Goal: Transaction & Acquisition: Purchase product/service

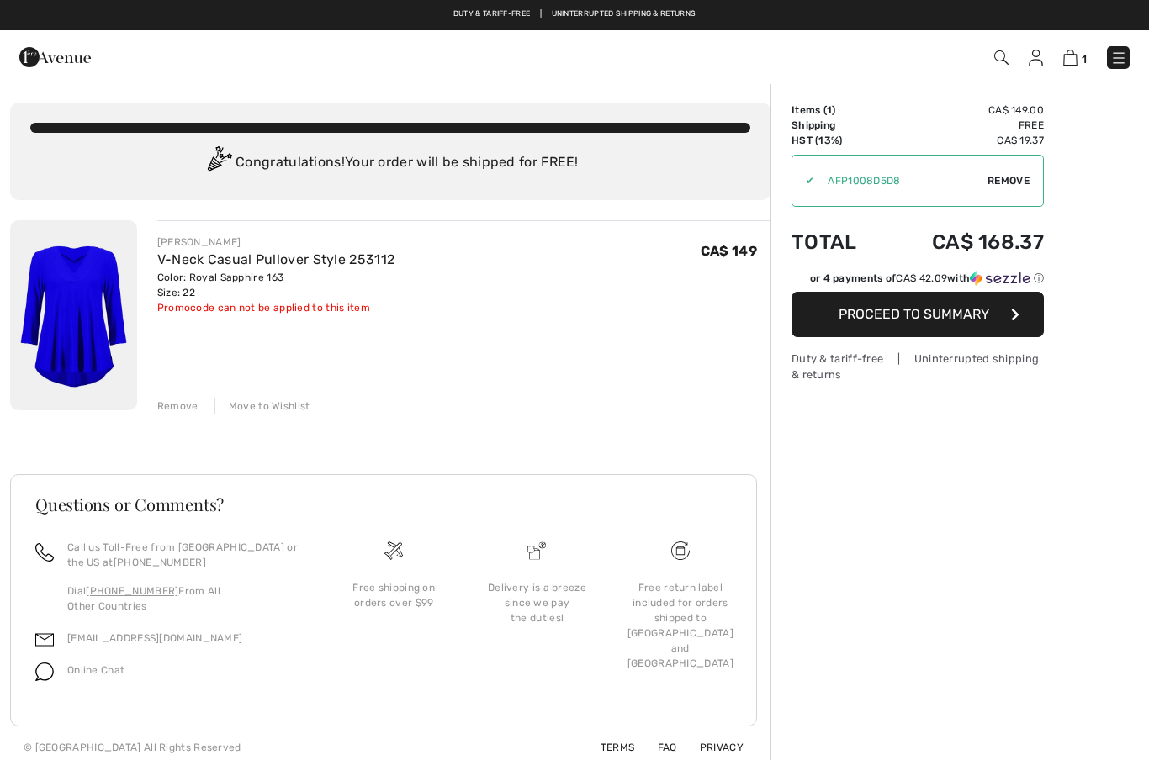
click at [1009, 184] on span "Remove" at bounding box center [1008, 180] width 42 height 15
click at [1073, 63] on img at bounding box center [1070, 58] width 14 height 16
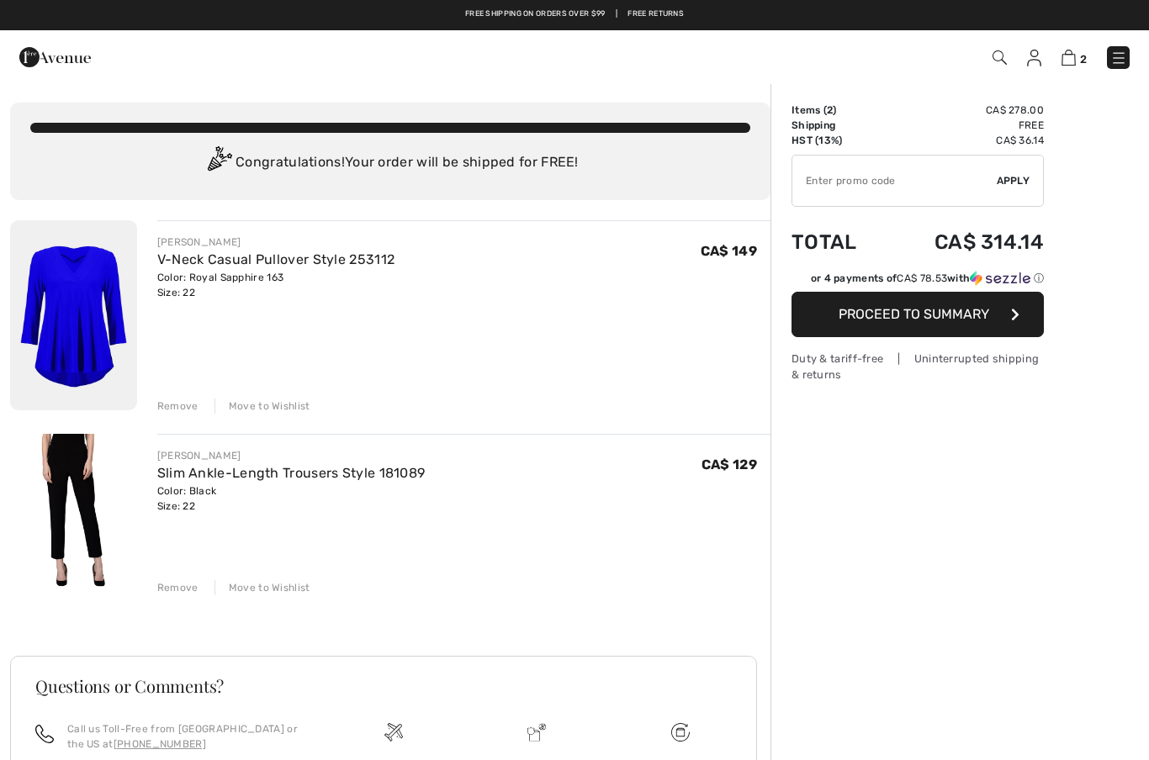
click at [247, 265] on link "V-Neck Casual Pullover Style 253112" at bounding box center [276, 259] width 238 height 16
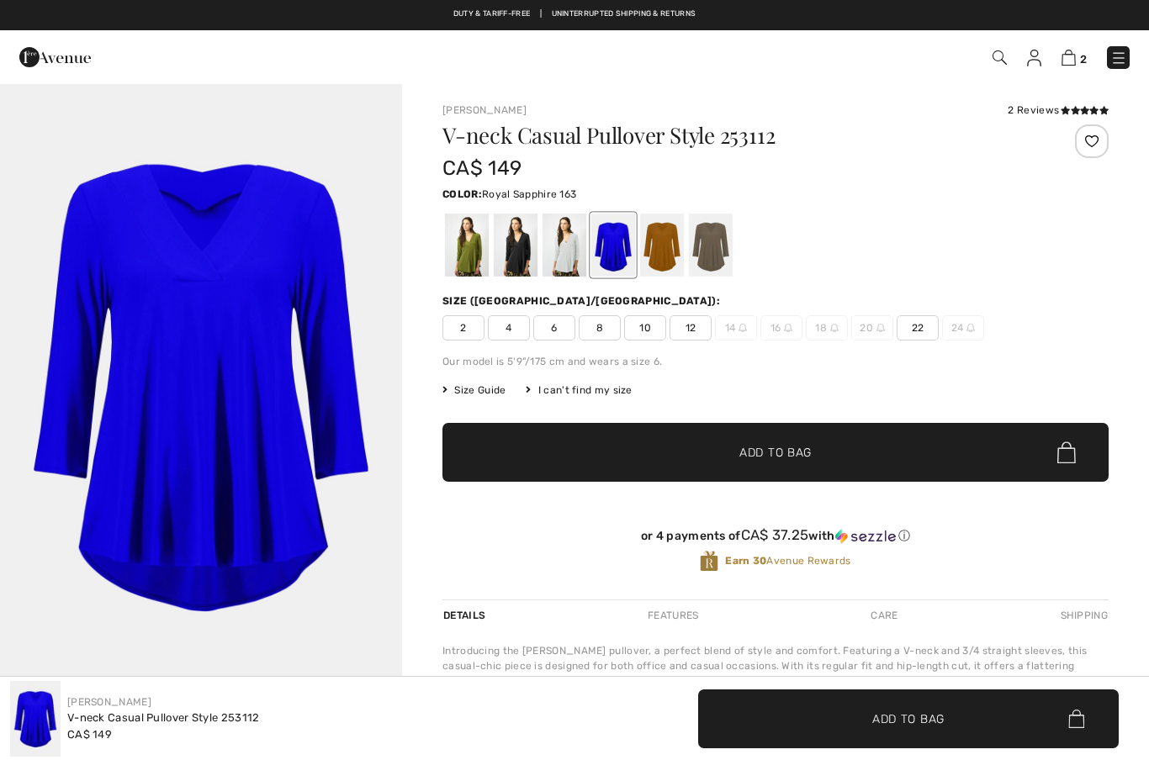
checkbox input "true"
click at [1066, 71] on div "2 Checkout" at bounding box center [811, 57] width 663 height 34
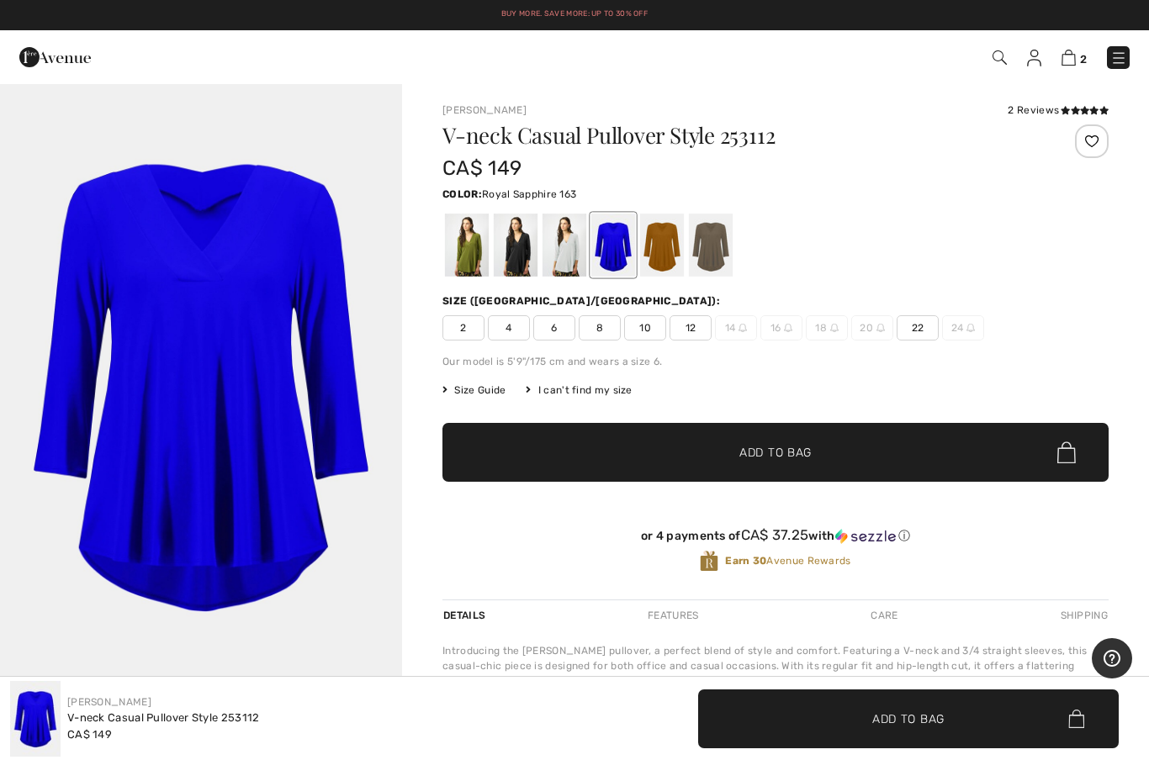
click at [1070, 64] on img at bounding box center [1068, 58] width 14 height 16
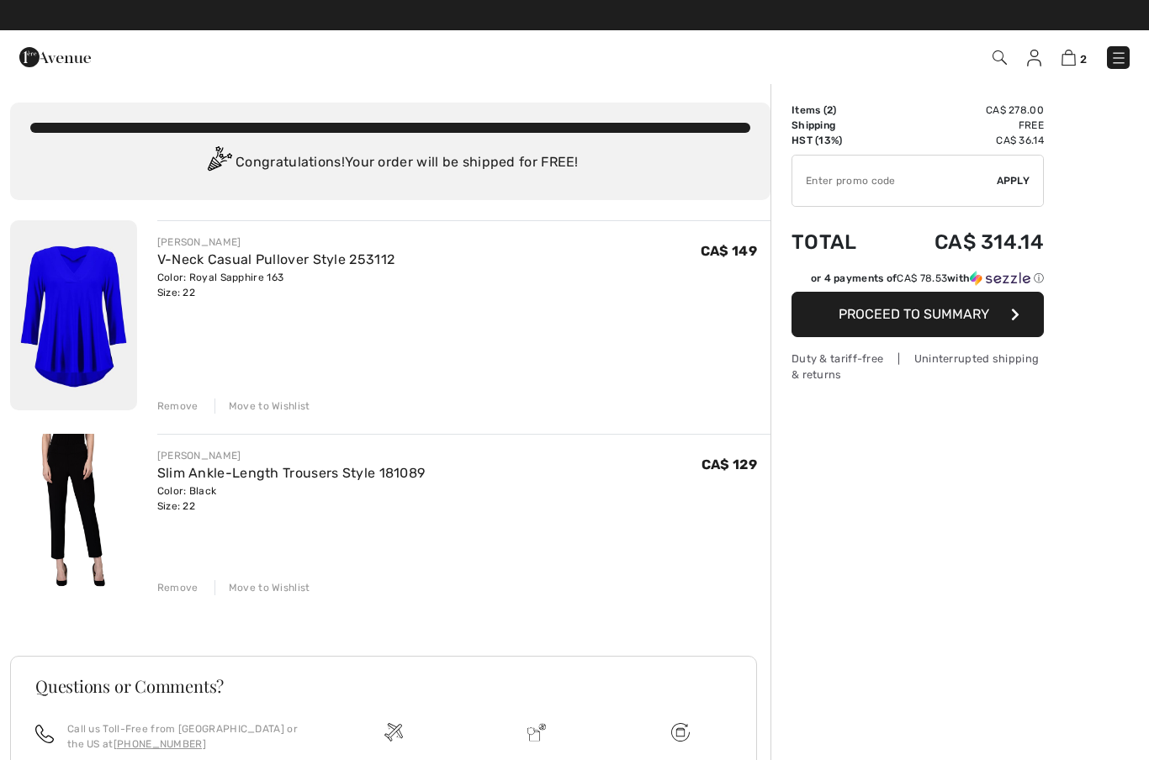
click at [90, 322] on img at bounding box center [73, 315] width 127 height 190
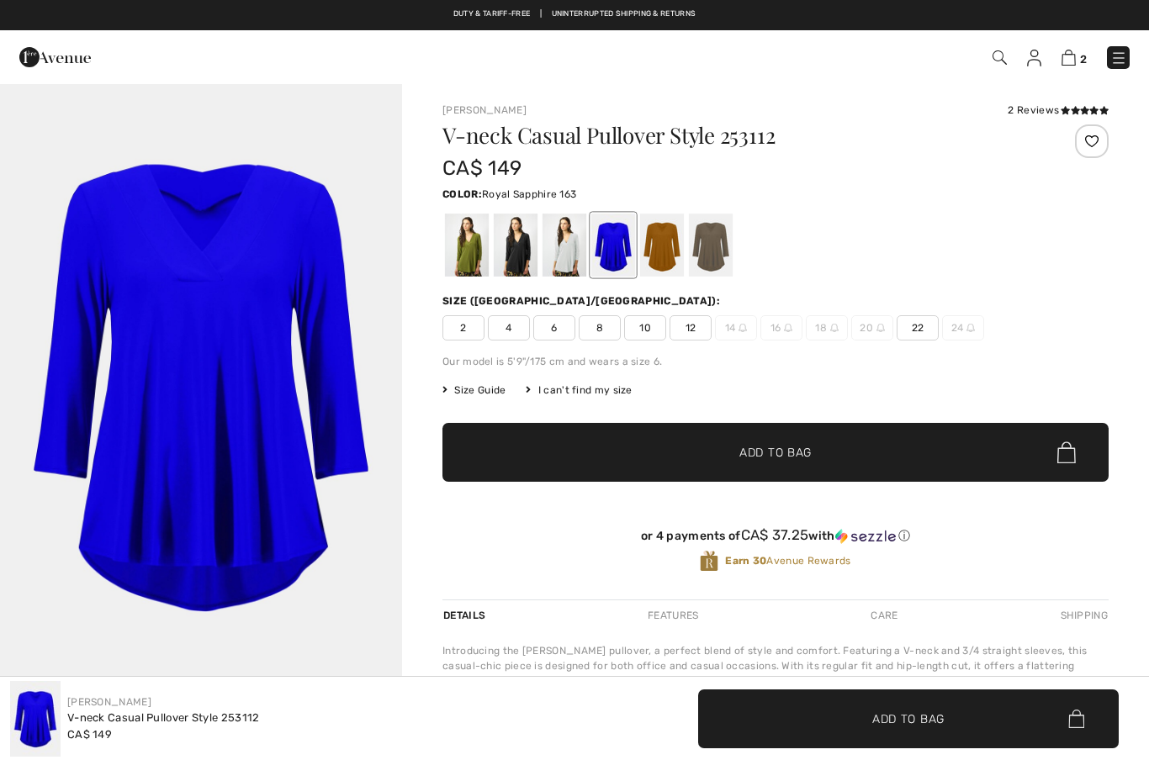
checkbox input "true"
click at [916, 331] on span "22" at bounding box center [917, 327] width 42 height 25
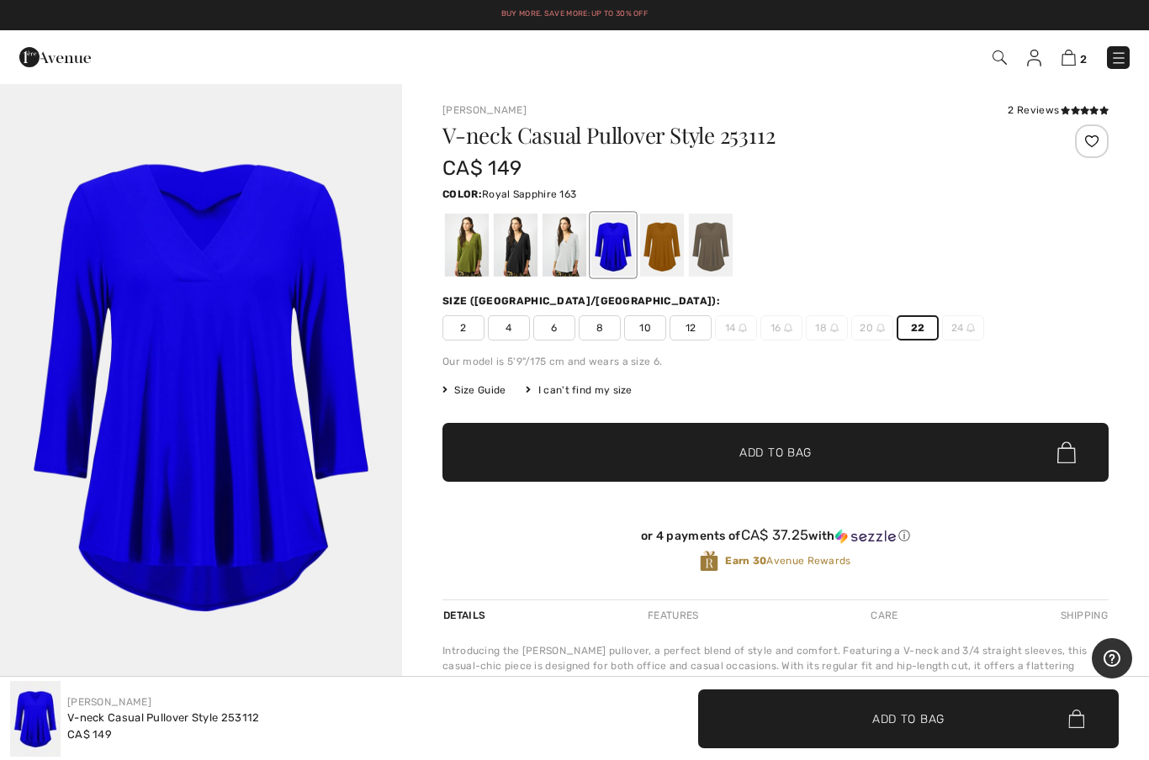
click at [1094, 140] on div at bounding box center [1092, 141] width 34 height 34
click at [1073, 65] on img at bounding box center [1068, 58] width 14 height 16
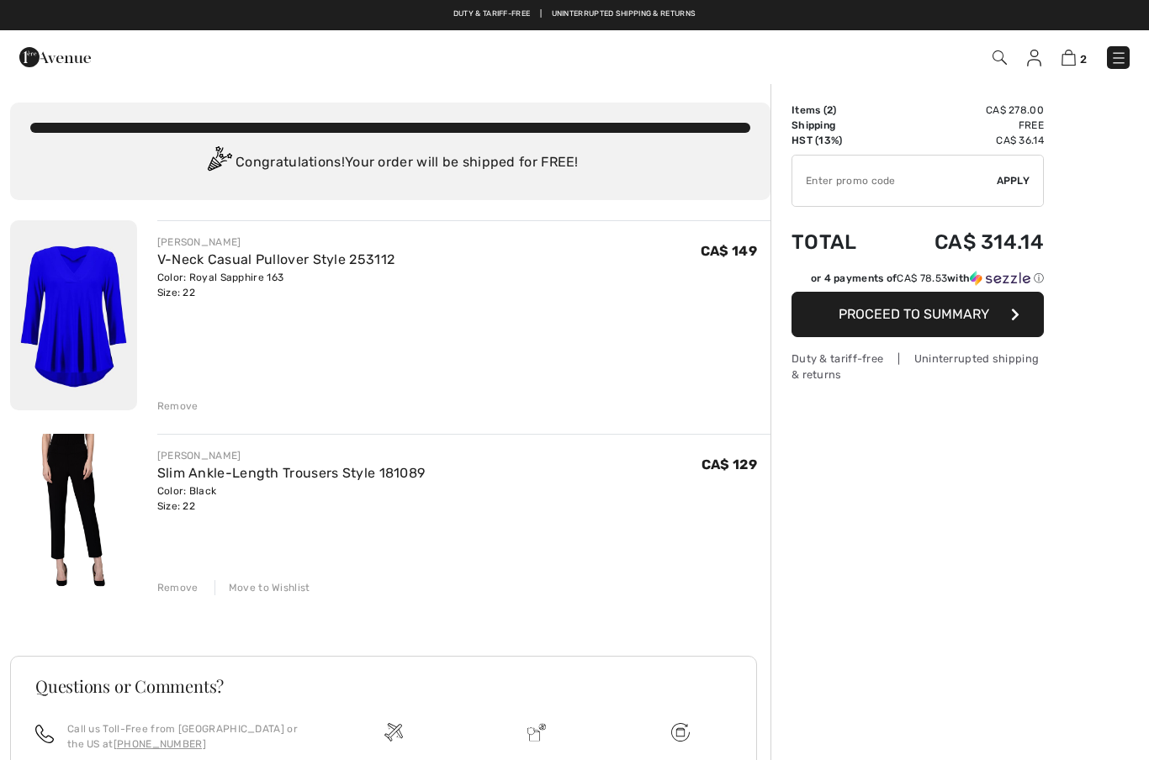
checkbox input "true"
click at [181, 403] on div "Remove" at bounding box center [177, 406] width 41 height 15
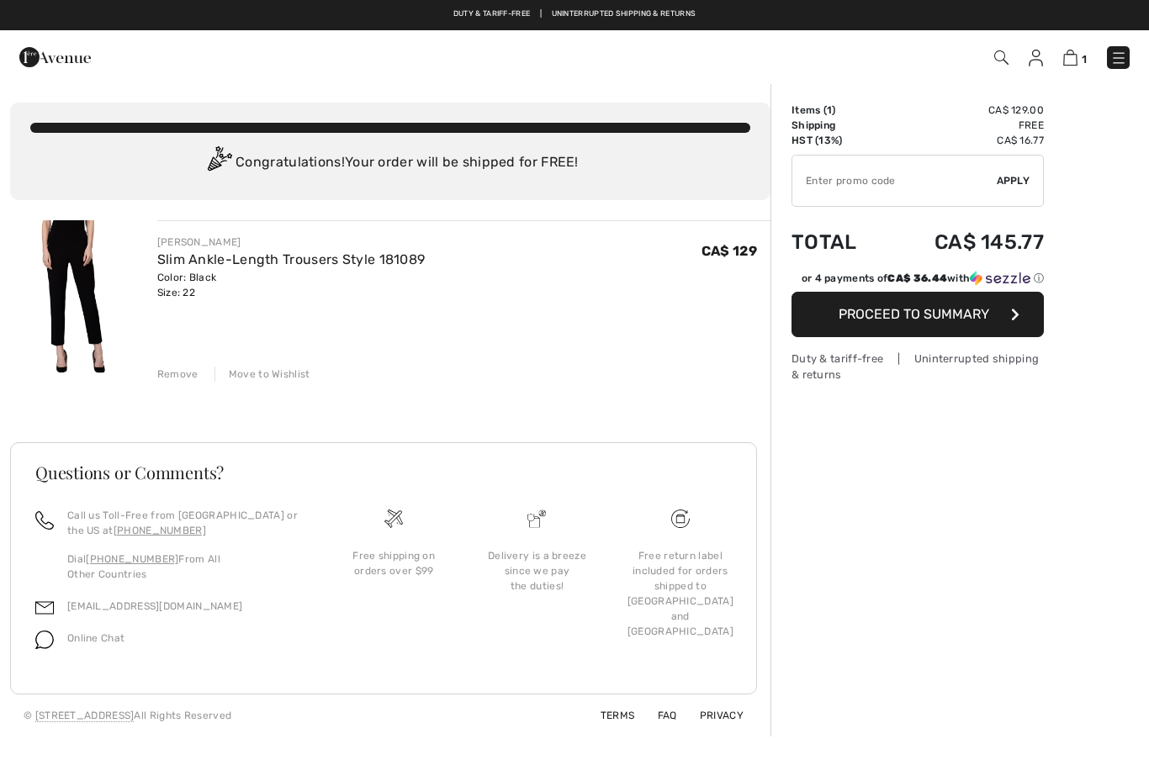
click at [256, 262] on link "Slim Ankle-Length Trousers Style 181089" at bounding box center [291, 259] width 268 height 16
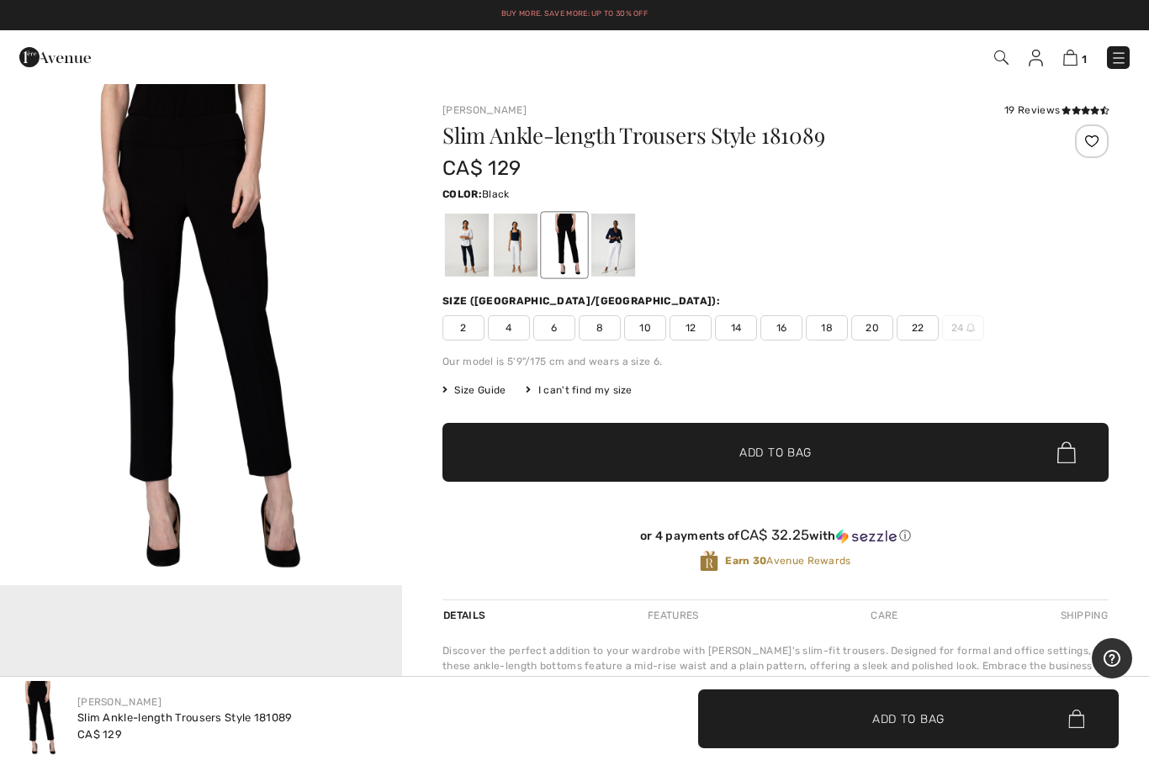
click at [1064, 64] on img at bounding box center [1070, 58] width 14 height 16
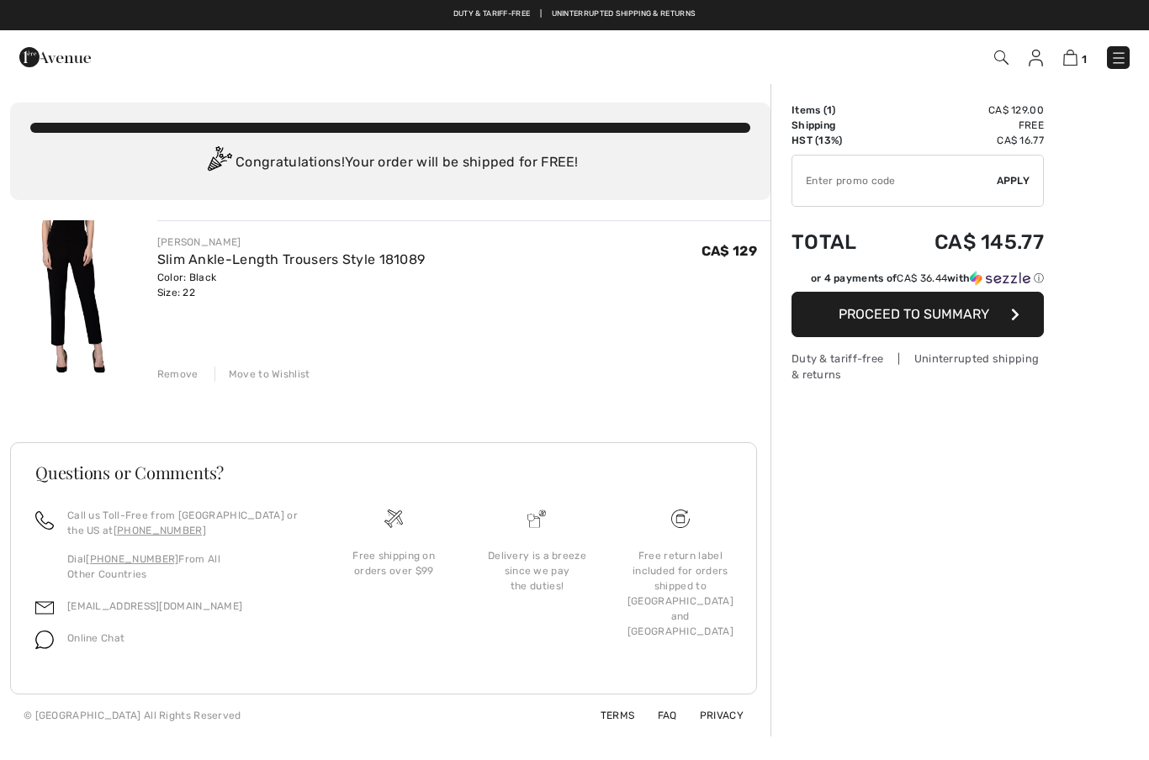
checkbox input "true"
click at [932, 316] on span "Proceed to Summary" at bounding box center [913, 314] width 151 height 16
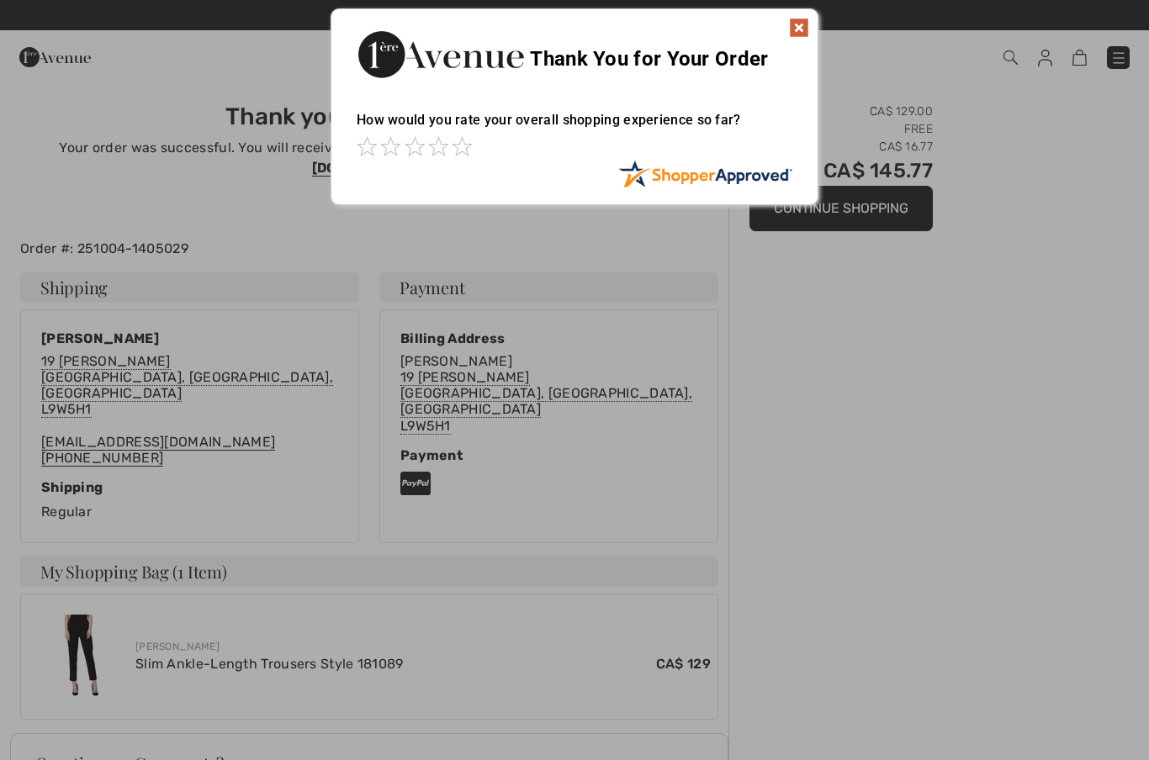
click at [801, 30] on img at bounding box center [799, 28] width 20 height 20
